Goal: Task Accomplishment & Management: Manage account settings

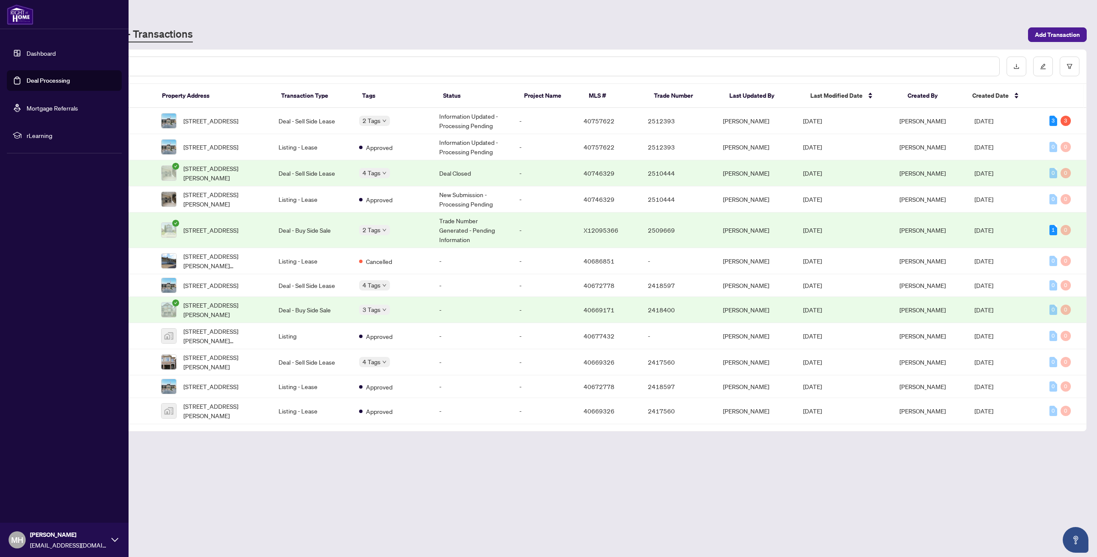
click at [27, 57] on link "Dashboard" at bounding box center [41, 53] width 29 height 8
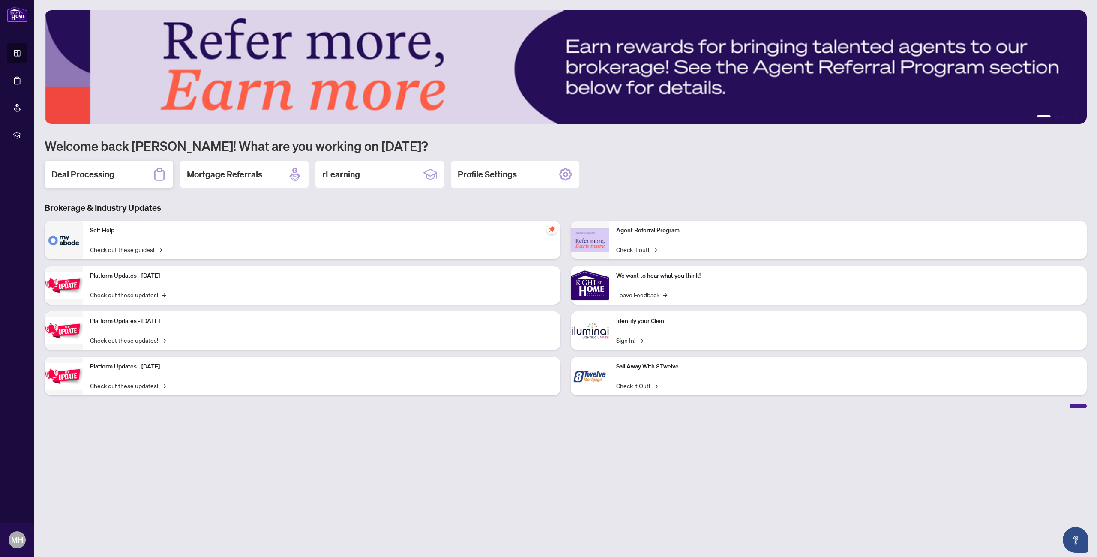
click at [107, 176] on h2 "Deal Processing" at bounding box center [82, 174] width 63 height 12
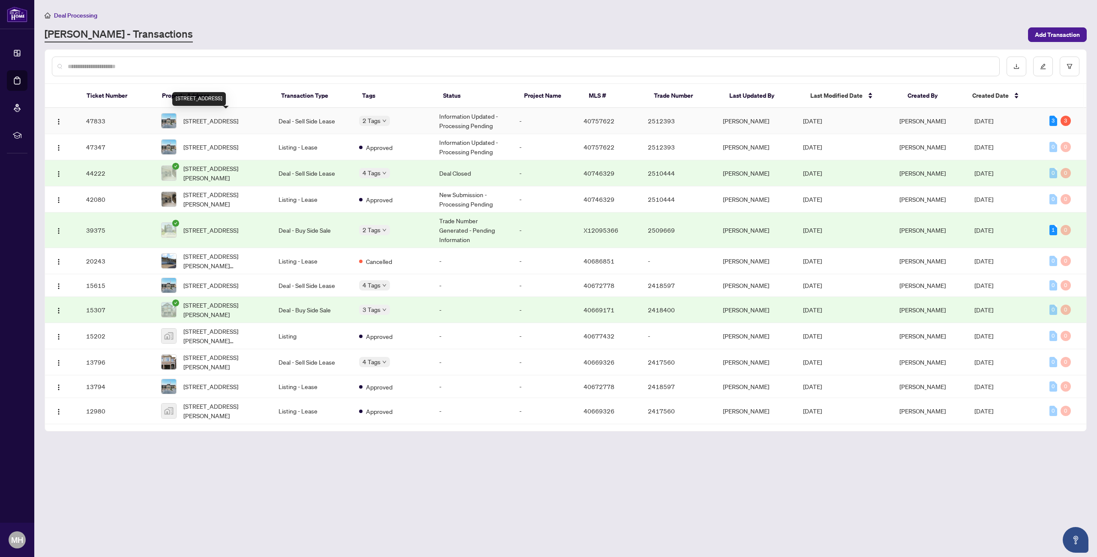
click at [205, 126] on span "[STREET_ADDRESS]" at bounding box center [210, 120] width 55 height 9
